Goal: Transaction & Acquisition: Subscribe to service/newsletter

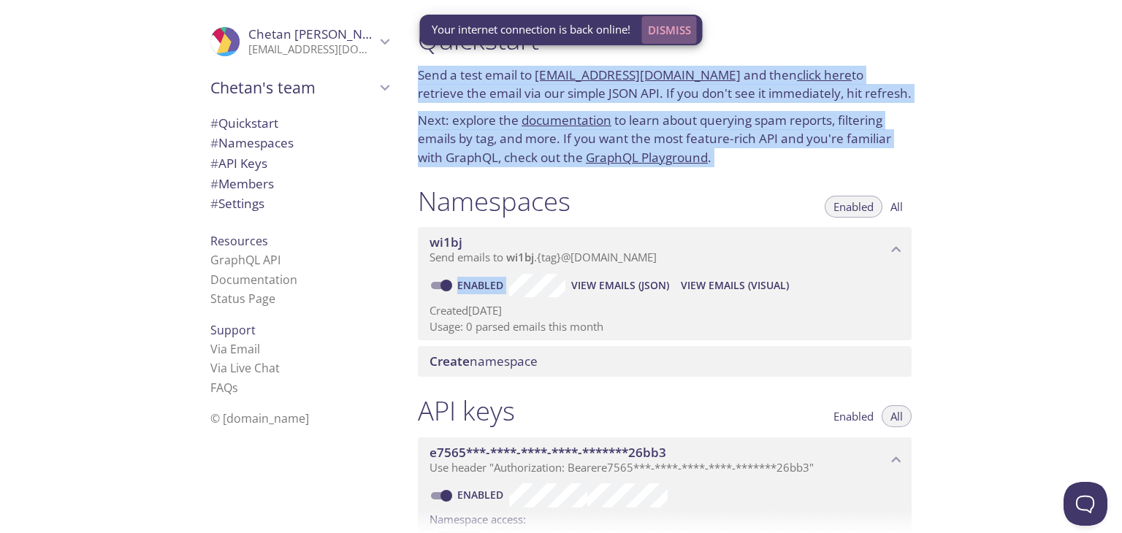
click at [676, 31] on span "Dismiss" at bounding box center [669, 29] width 43 height 19
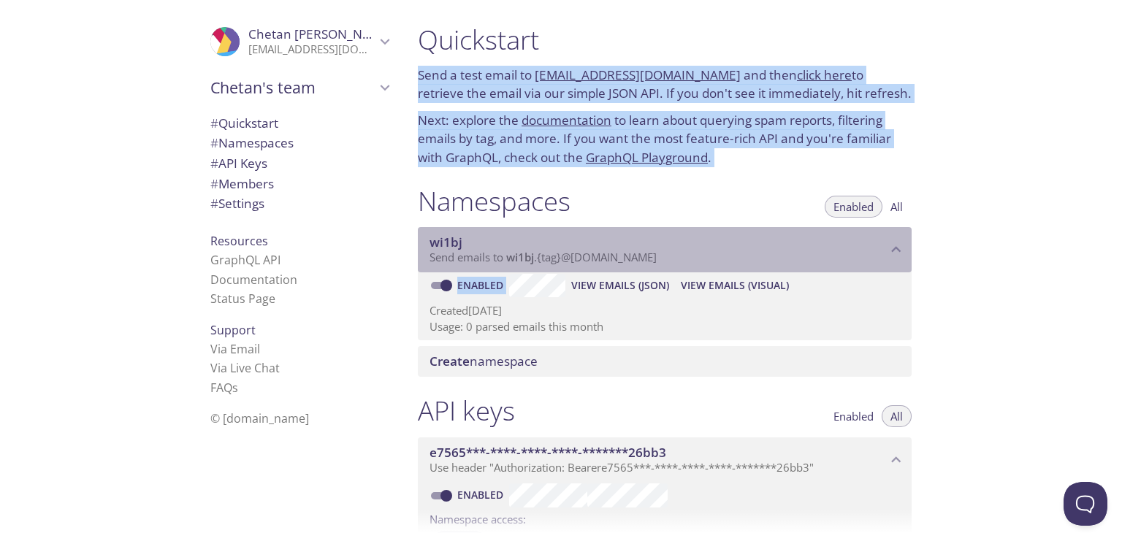
click at [773, 239] on span "wi1bj" at bounding box center [658, 242] width 457 height 16
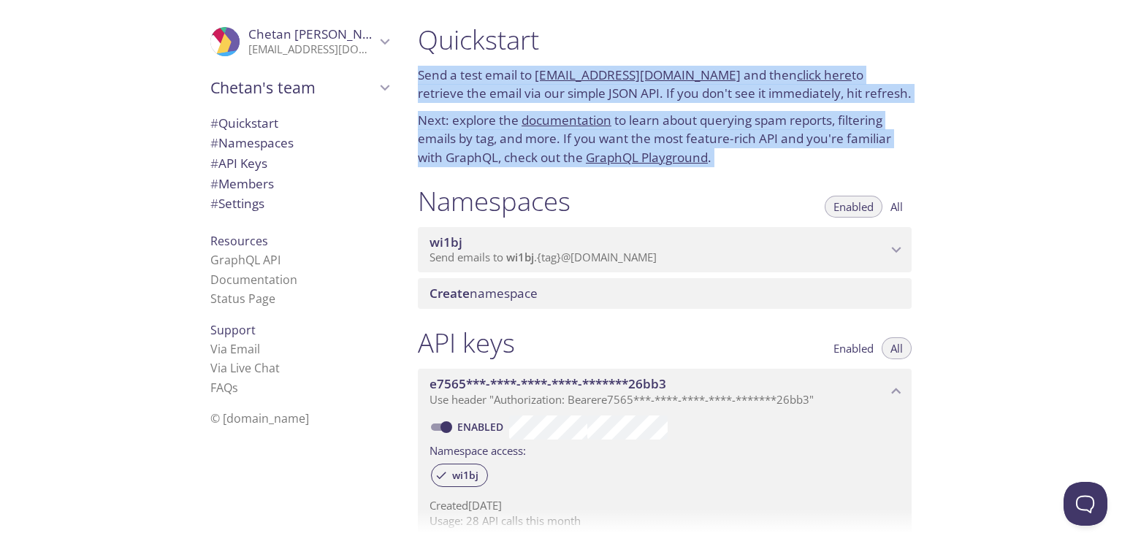
click at [773, 239] on span "wi1bj" at bounding box center [658, 242] width 457 height 16
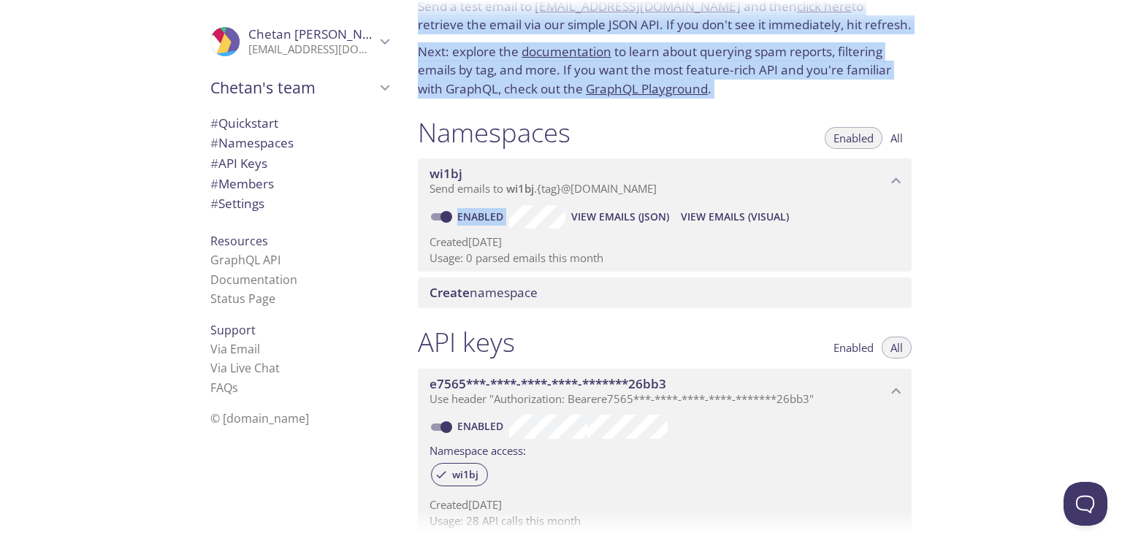
scroll to position [69, 0]
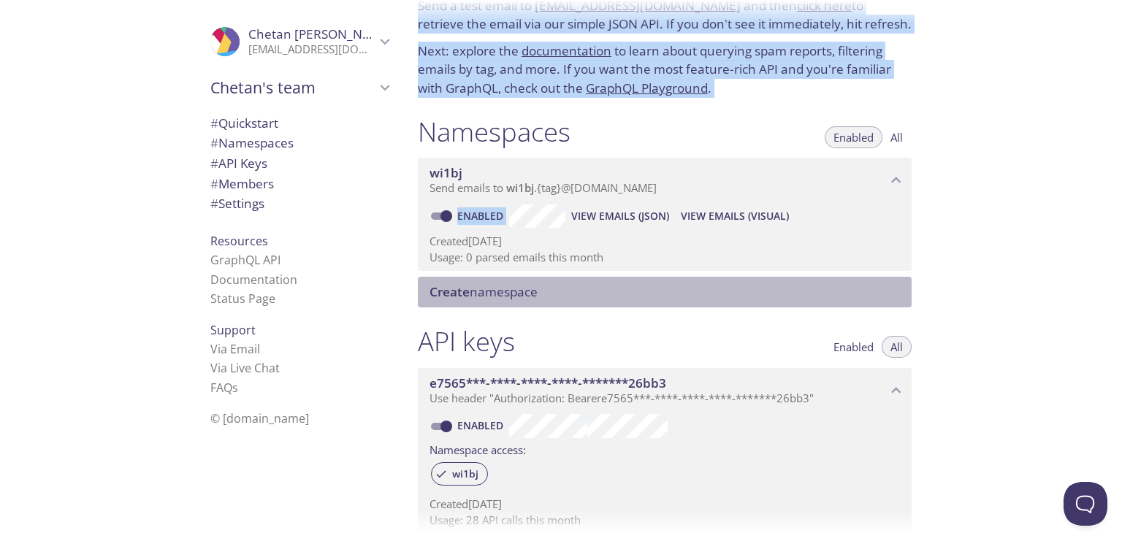
click at [512, 294] on span "Create namespace" at bounding box center [484, 291] width 108 height 17
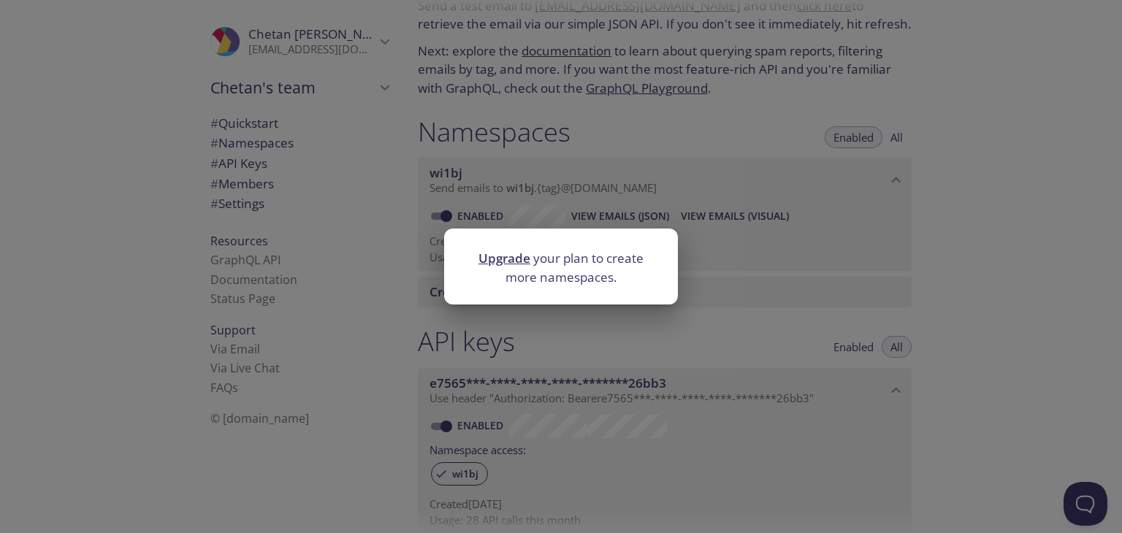
click at [712, 272] on div "Upgrade your plan to create more namespaces." at bounding box center [561, 266] width 1122 height 533
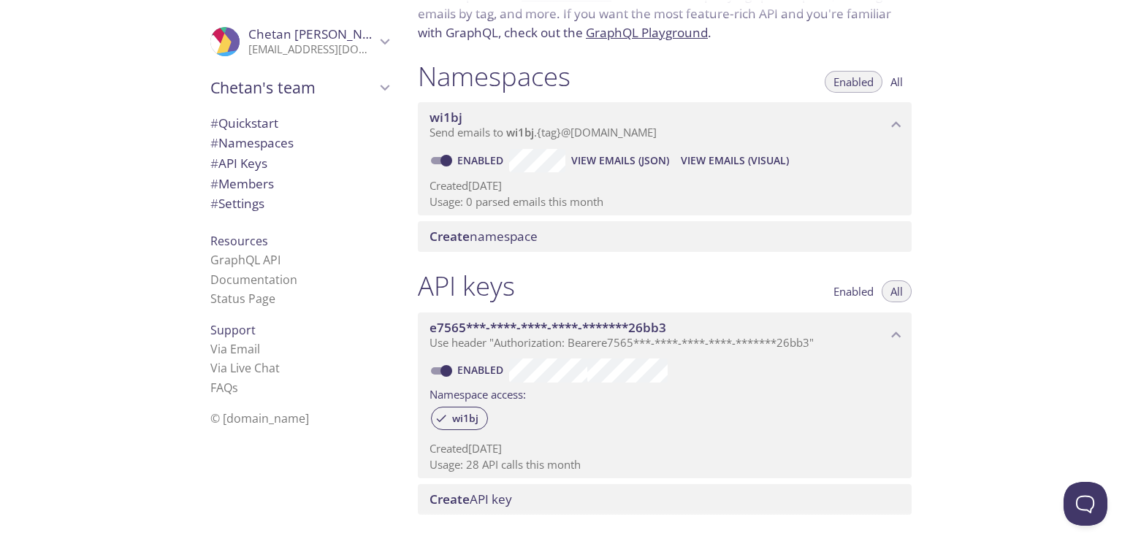
scroll to position [0, 0]
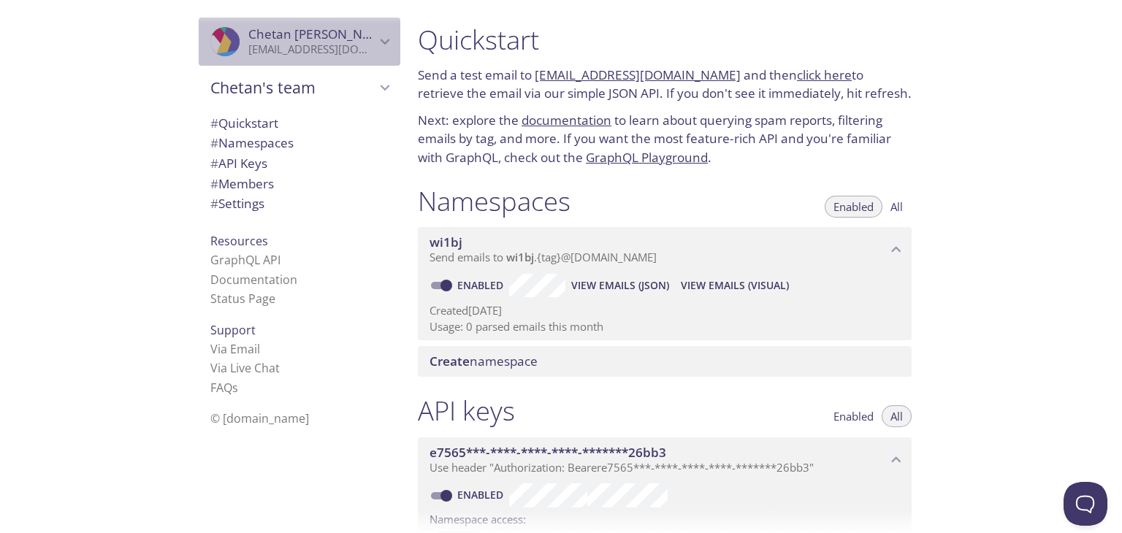
click at [375, 38] on icon "Chetan Sharma" at bounding box center [384, 41] width 19 height 19
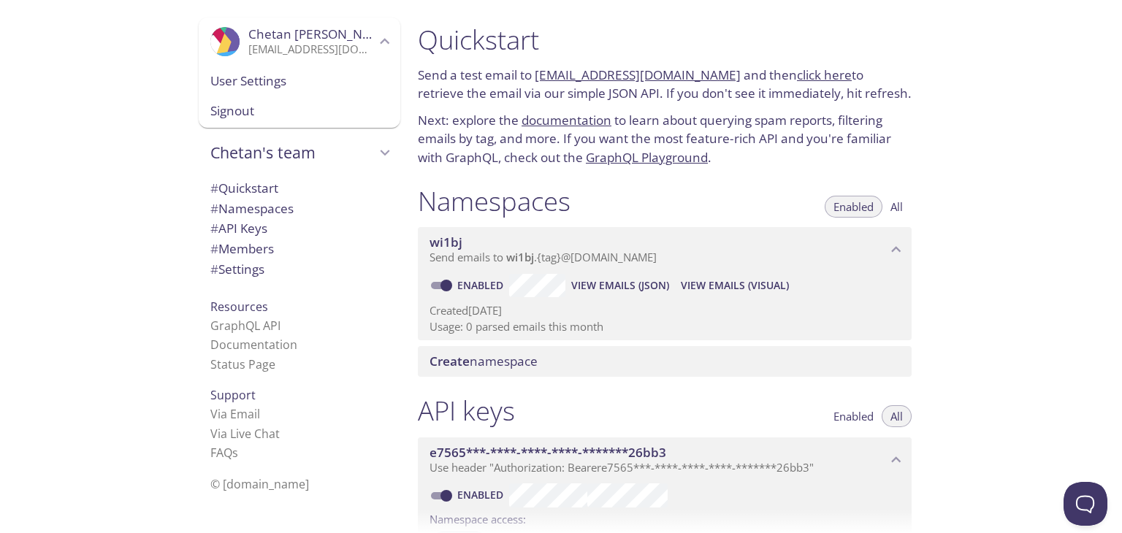
click at [572, 118] on link "documentation" at bounding box center [567, 120] width 90 height 17
click at [450, 287] on input "Enabled" at bounding box center [446, 286] width 53 height 18
checkbox input "false"
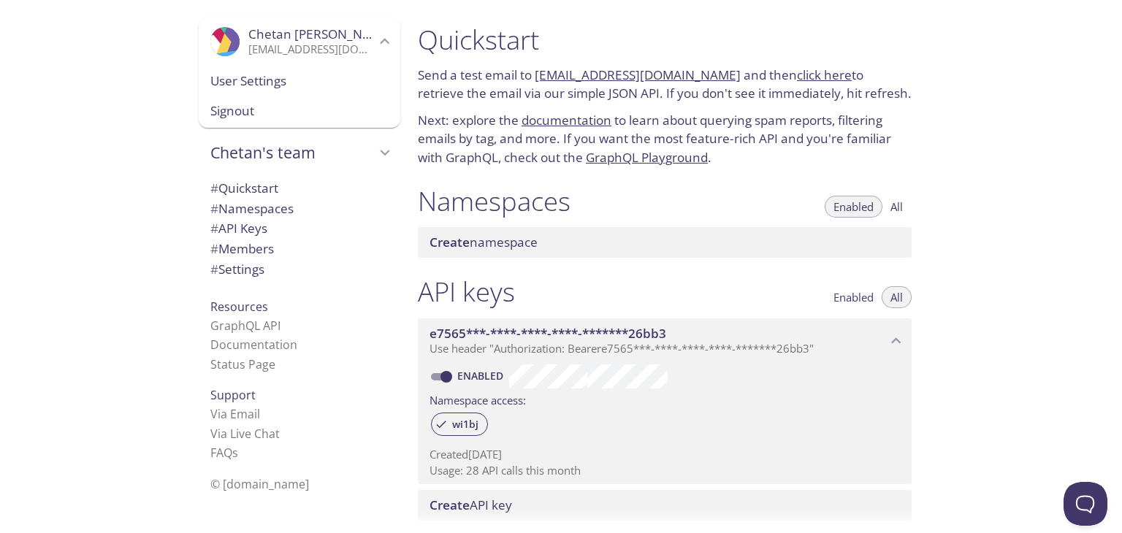
click at [898, 207] on span "All" at bounding box center [896, 207] width 12 height 0
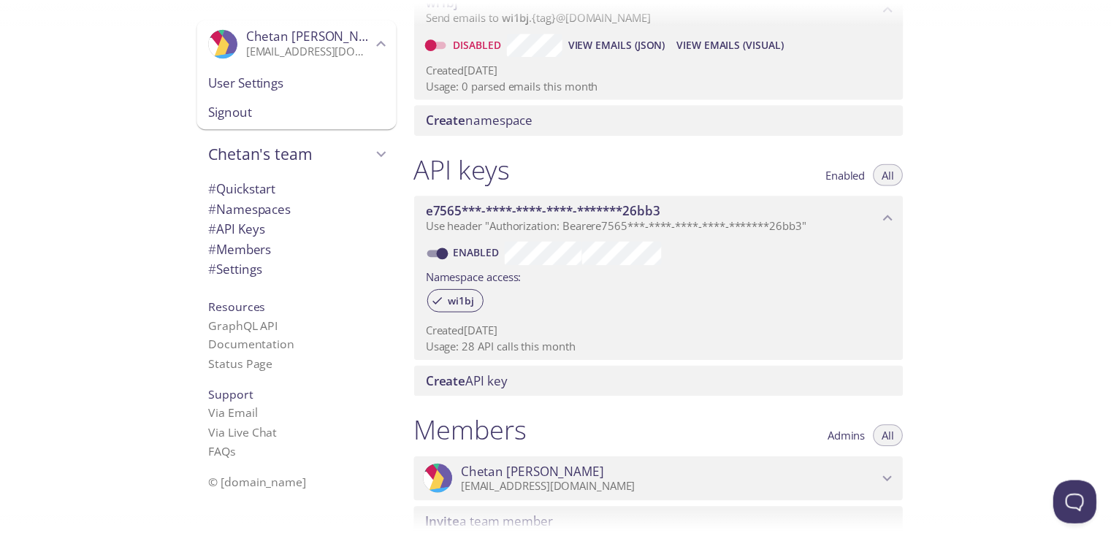
scroll to position [245, 0]
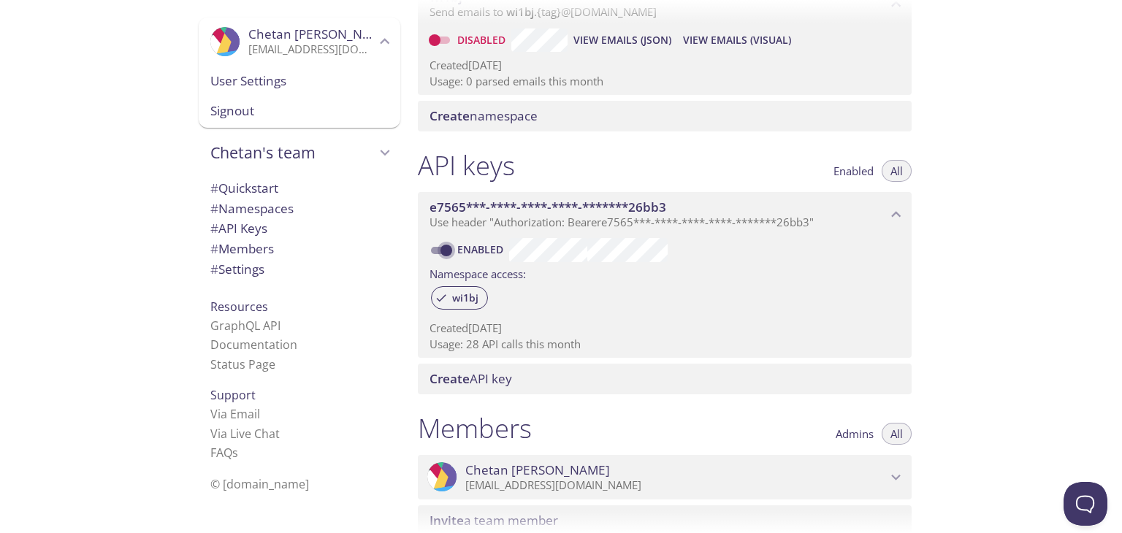
click at [448, 252] on input "Enabled" at bounding box center [446, 251] width 53 height 18
checkbox input "false"
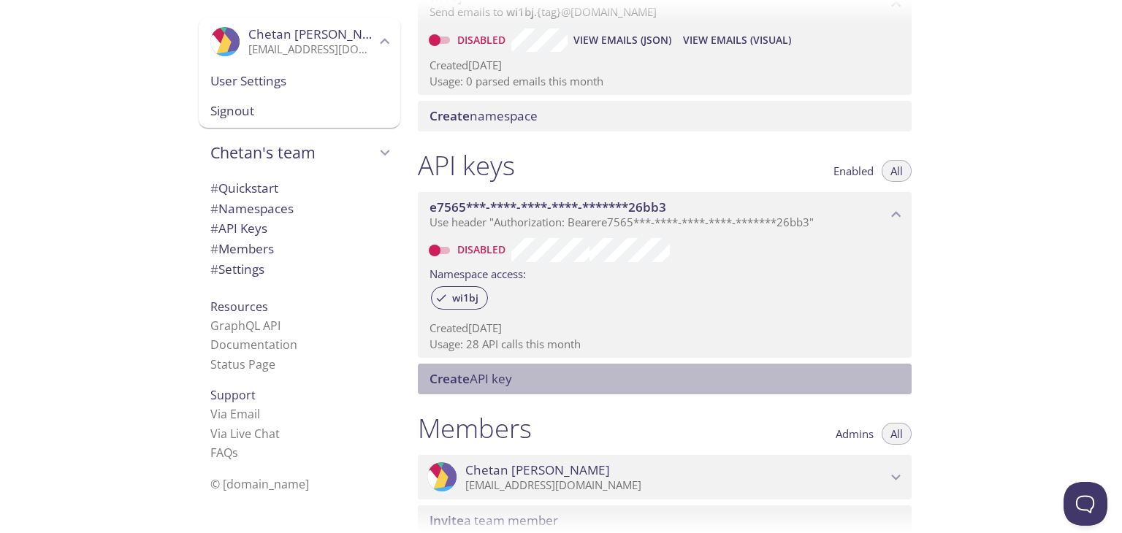
drag, startPoint x: 494, startPoint y: 295, endPoint x: 484, endPoint y: 365, distance: 70.8
click at [484, 365] on div "Create API key" at bounding box center [665, 379] width 494 height 31
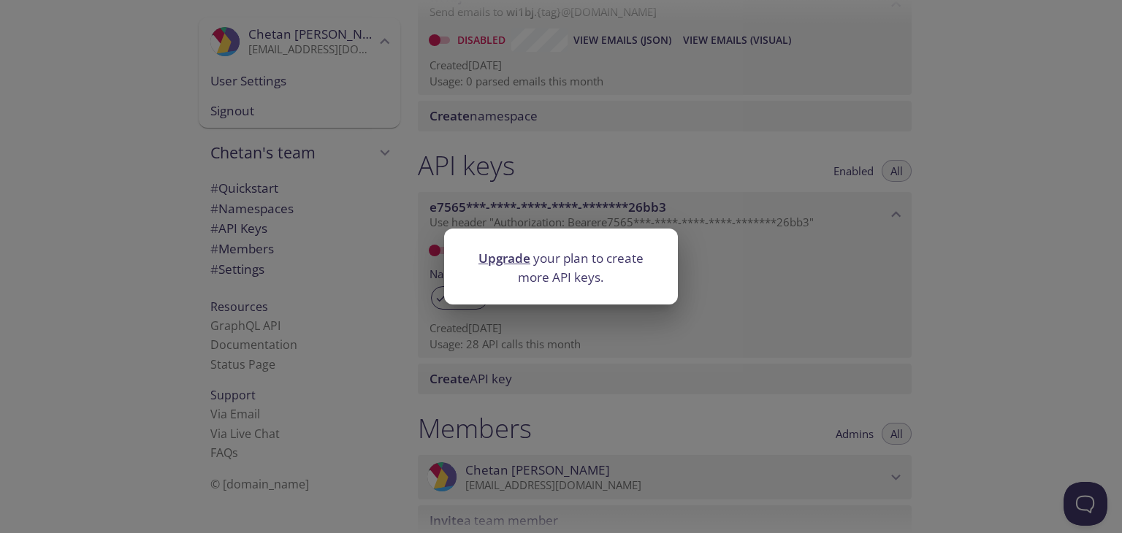
click at [532, 269] on p "Upgrade your plan to create more API keys." at bounding box center [561, 267] width 199 height 37
click at [592, 373] on div "Upgrade your plan to create more API keys." at bounding box center [561, 266] width 1122 height 533
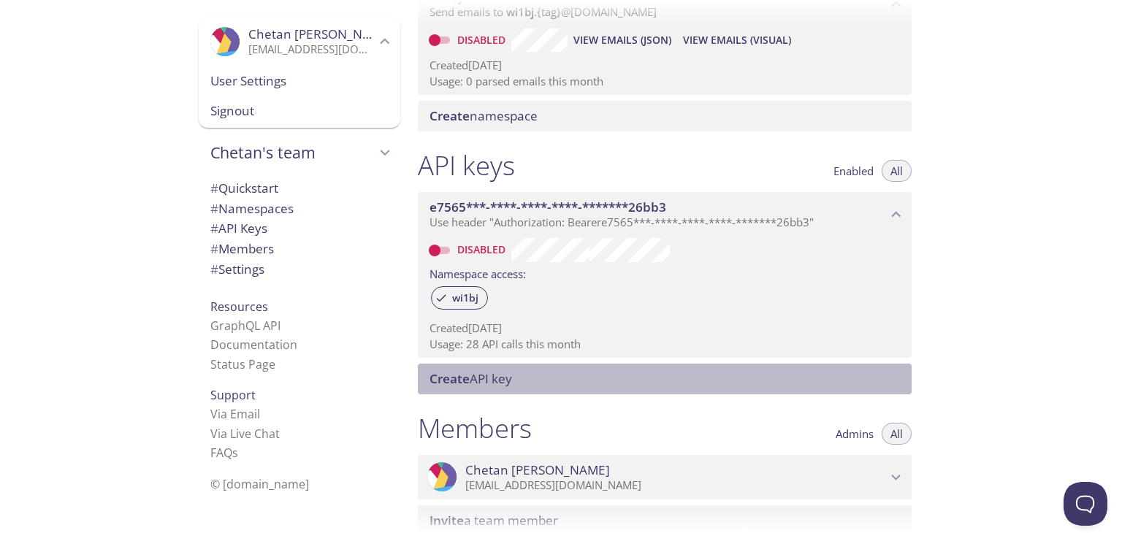
click at [497, 372] on span "Create API key" at bounding box center [471, 378] width 83 height 17
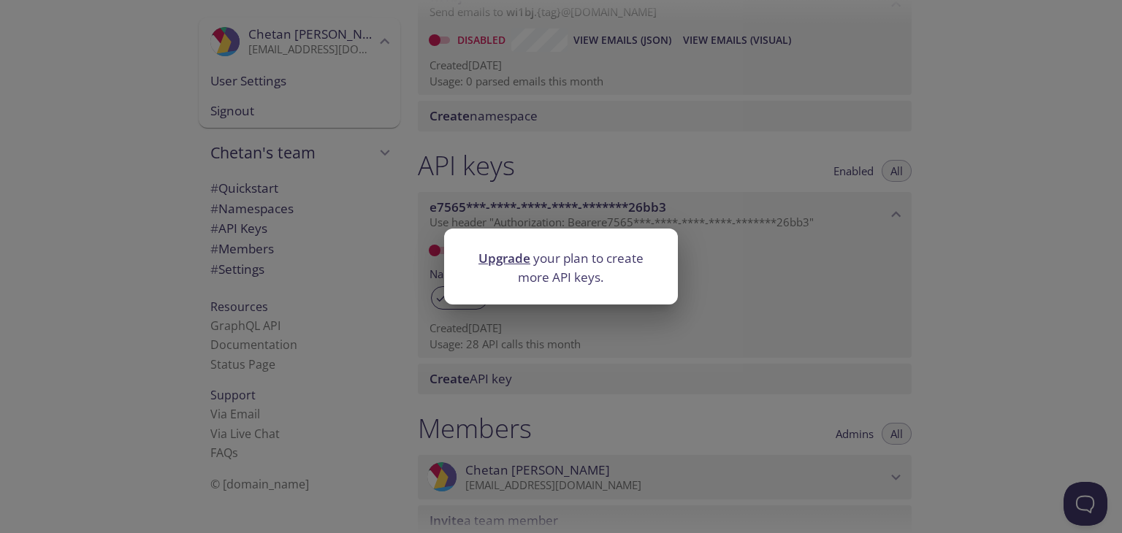
click at [496, 261] on link "Upgrade" at bounding box center [504, 258] width 52 height 17
